Goal: Download file/media

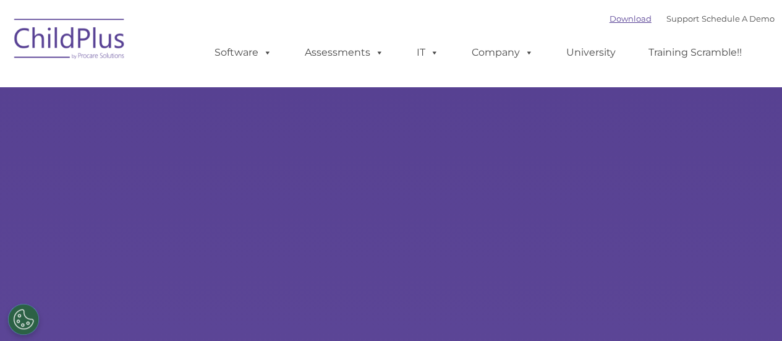
select select "MEDIUM"
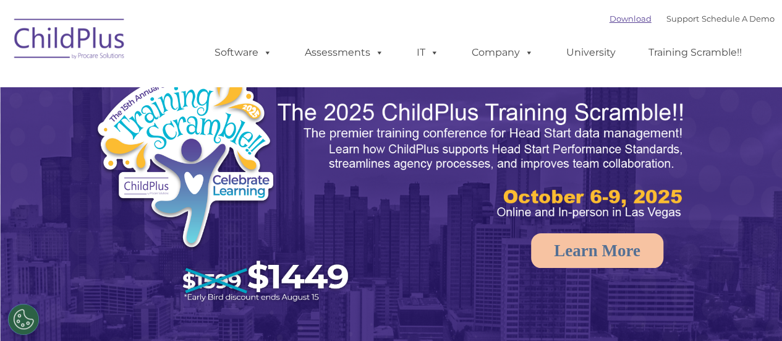
click at [616, 17] on link "Download" at bounding box center [630, 19] width 42 height 10
click at [619, 26] on div "Download Support | Schedule A Demo " at bounding box center [691, 18] width 165 height 19
click at [619, 22] on link "Download" at bounding box center [630, 19] width 42 height 10
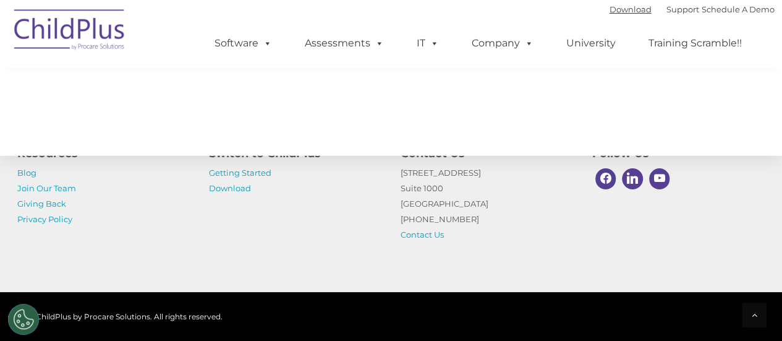
scroll to position [1516, 0]
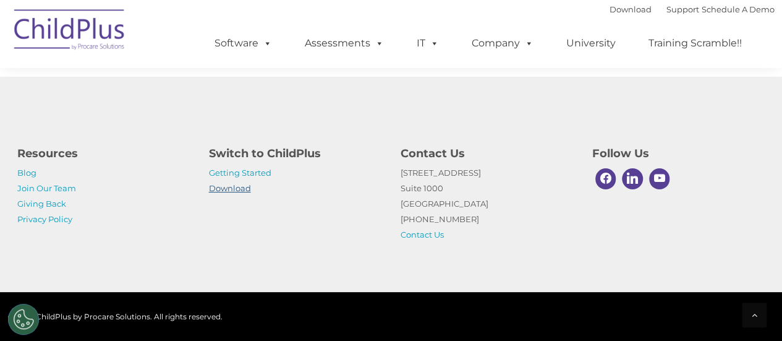
click at [235, 190] on link "Download" at bounding box center [230, 188] width 42 height 10
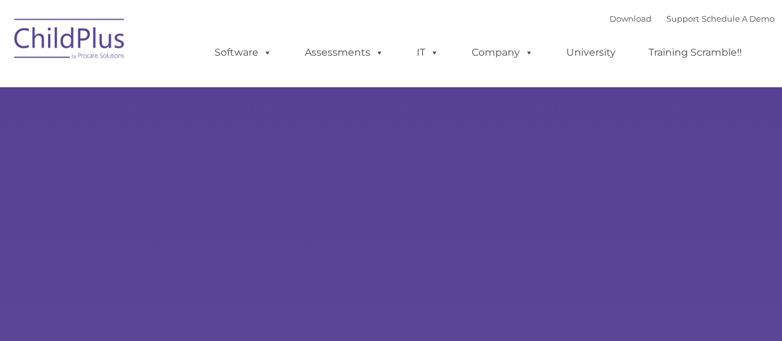
type input ""
select select "MEDIUM"
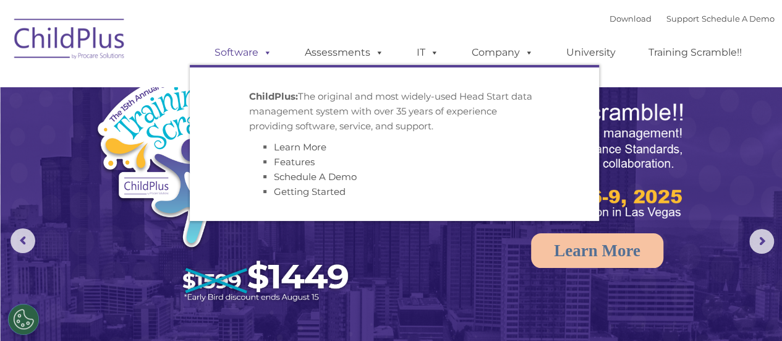
click at [263, 48] on span at bounding box center [265, 52] width 14 height 12
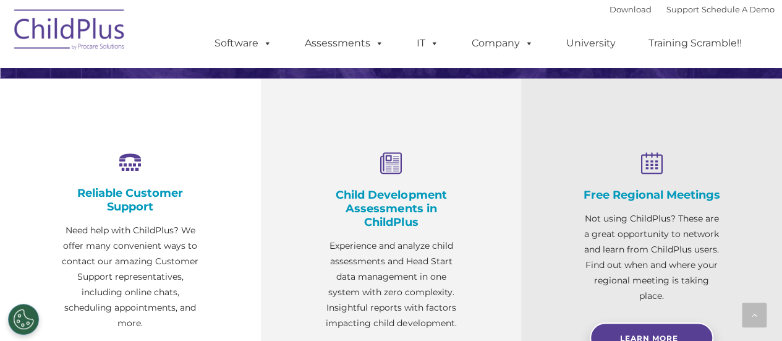
scroll to position [409, 0]
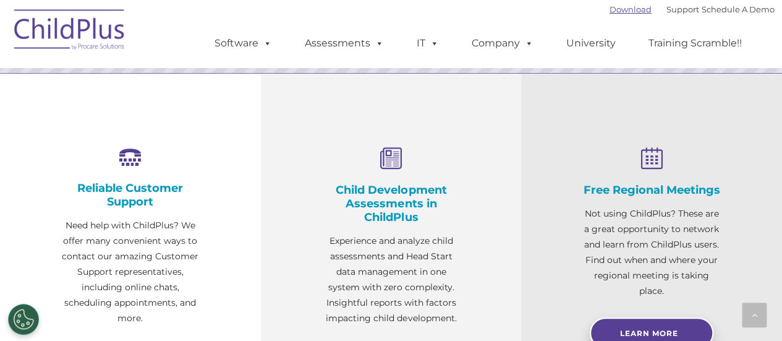
click at [620, 10] on link "Download" at bounding box center [630, 9] width 42 height 10
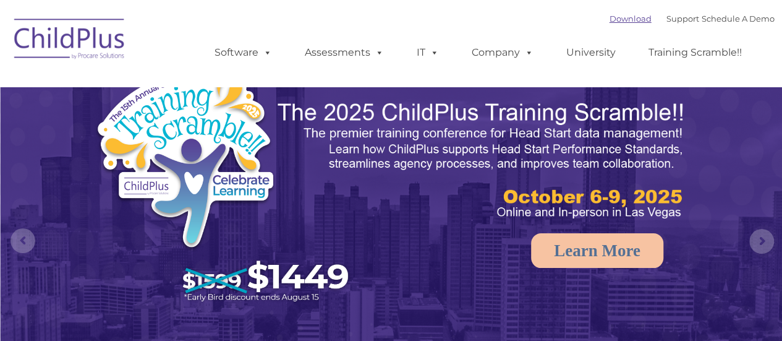
drag, startPoint x: 0, startPoint y: 0, endPoint x: 608, endPoint y: 15, distance: 607.8
click at [609, 15] on link "Download" at bounding box center [630, 19] width 42 height 10
select select "MEDIUM"
click at [237, 54] on link "Software" at bounding box center [243, 52] width 82 height 25
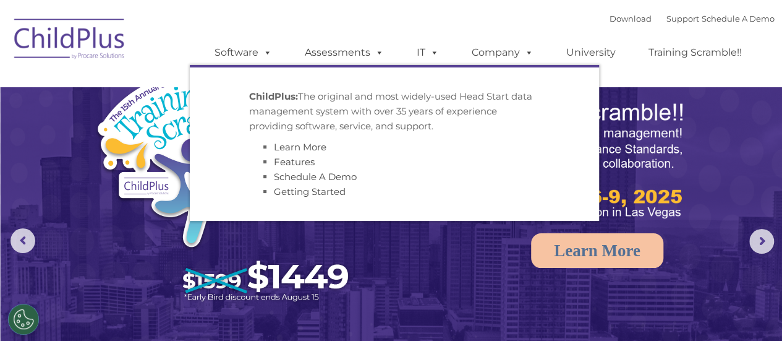
click at [61, 147] on img at bounding box center [392, 246] width 782 height 492
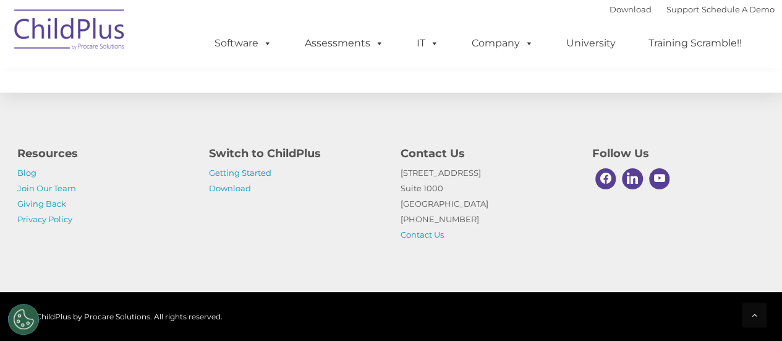
scroll to position [1516, 0]
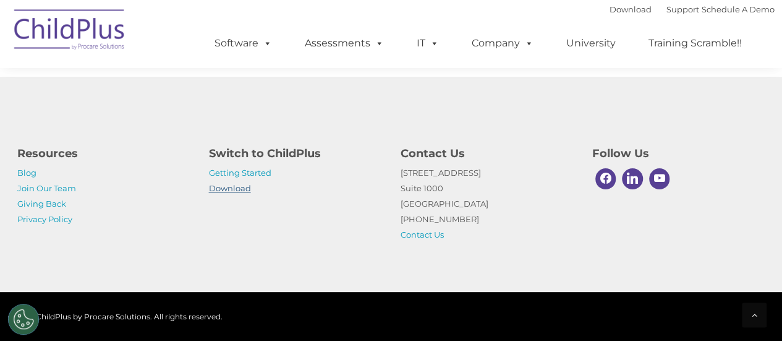
click at [227, 192] on link "Download" at bounding box center [230, 188] width 42 height 10
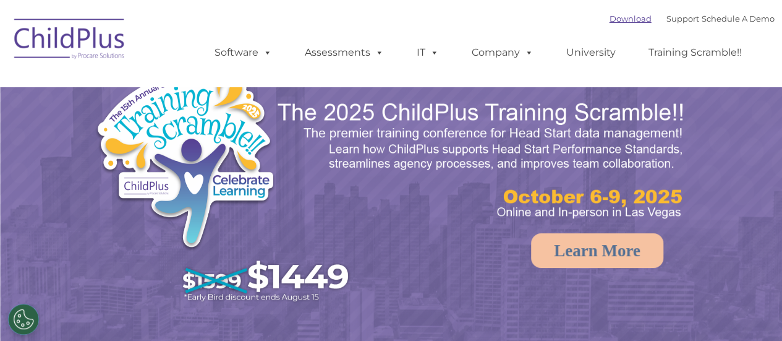
select select "MEDIUM"
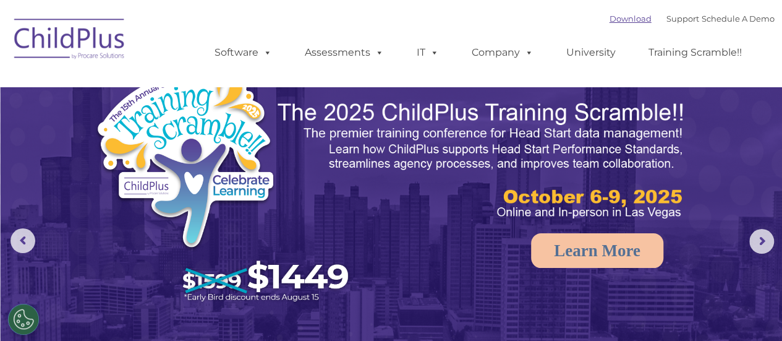
click at [614, 18] on link "Download" at bounding box center [630, 19] width 42 height 10
